Goal: Navigation & Orientation: Find specific page/section

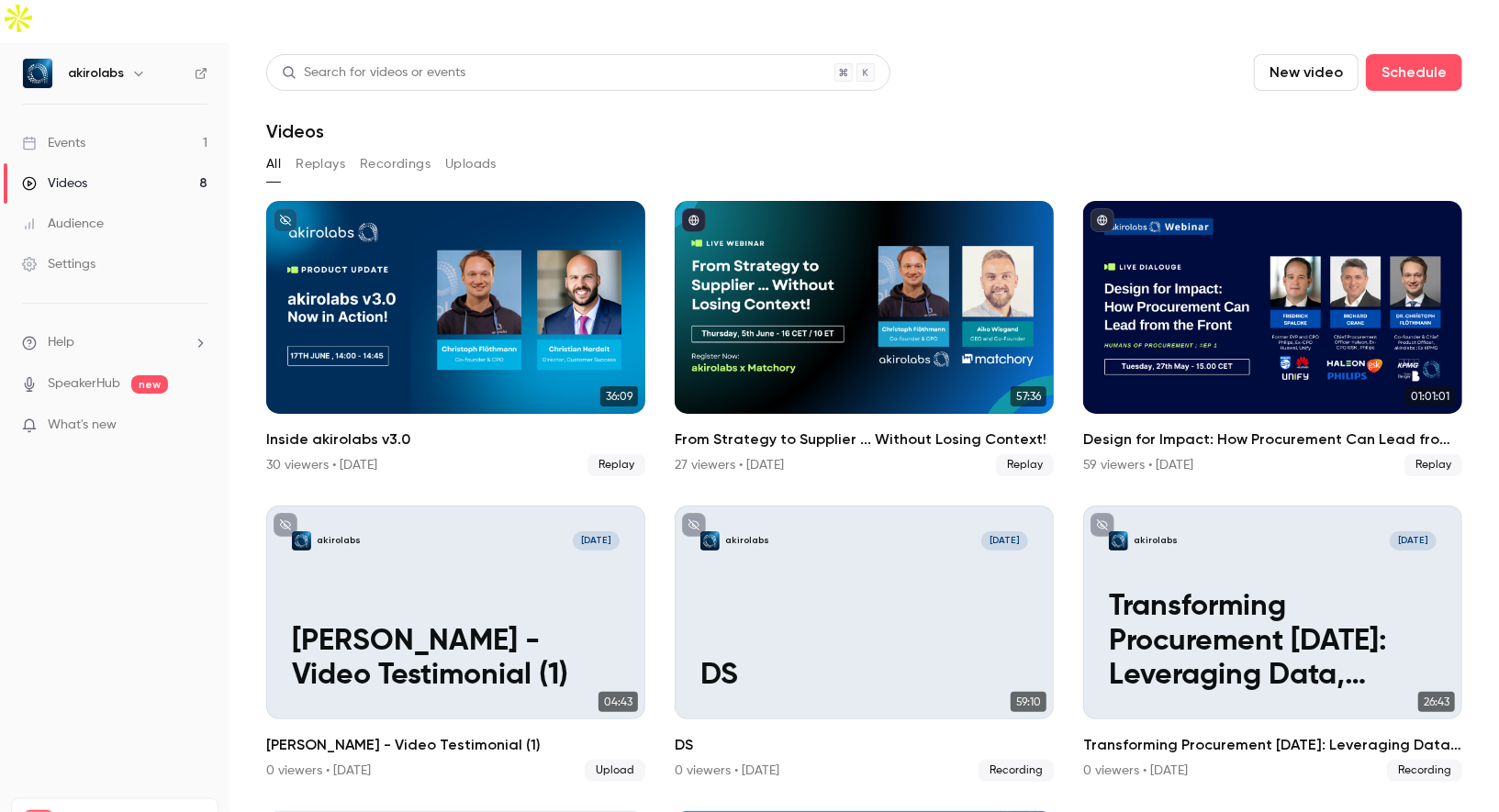
click at [120, 123] on link "Events 1" at bounding box center [114, 143] width 229 height 40
